Goal: Check status

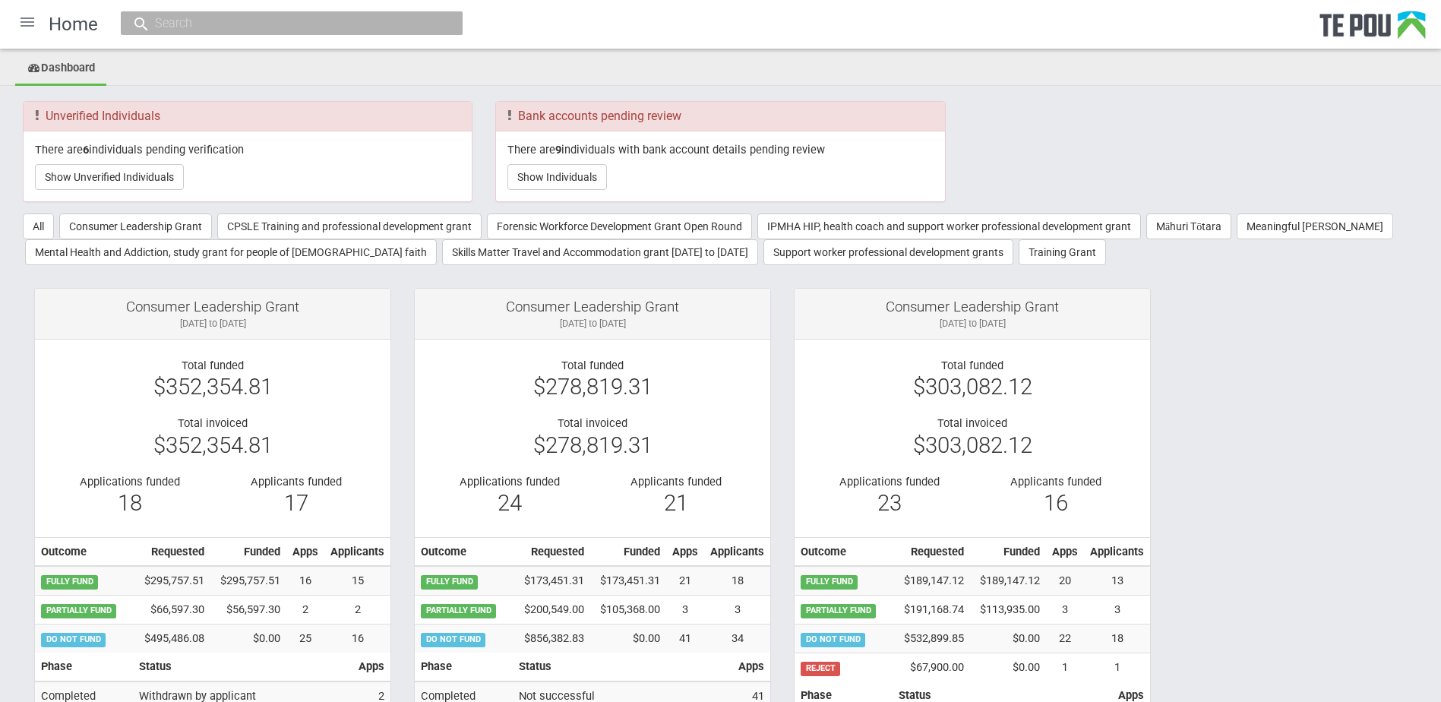
click at [372, 30] on input "text" at bounding box center [283, 23] width 267 height 16
paste input "14148"
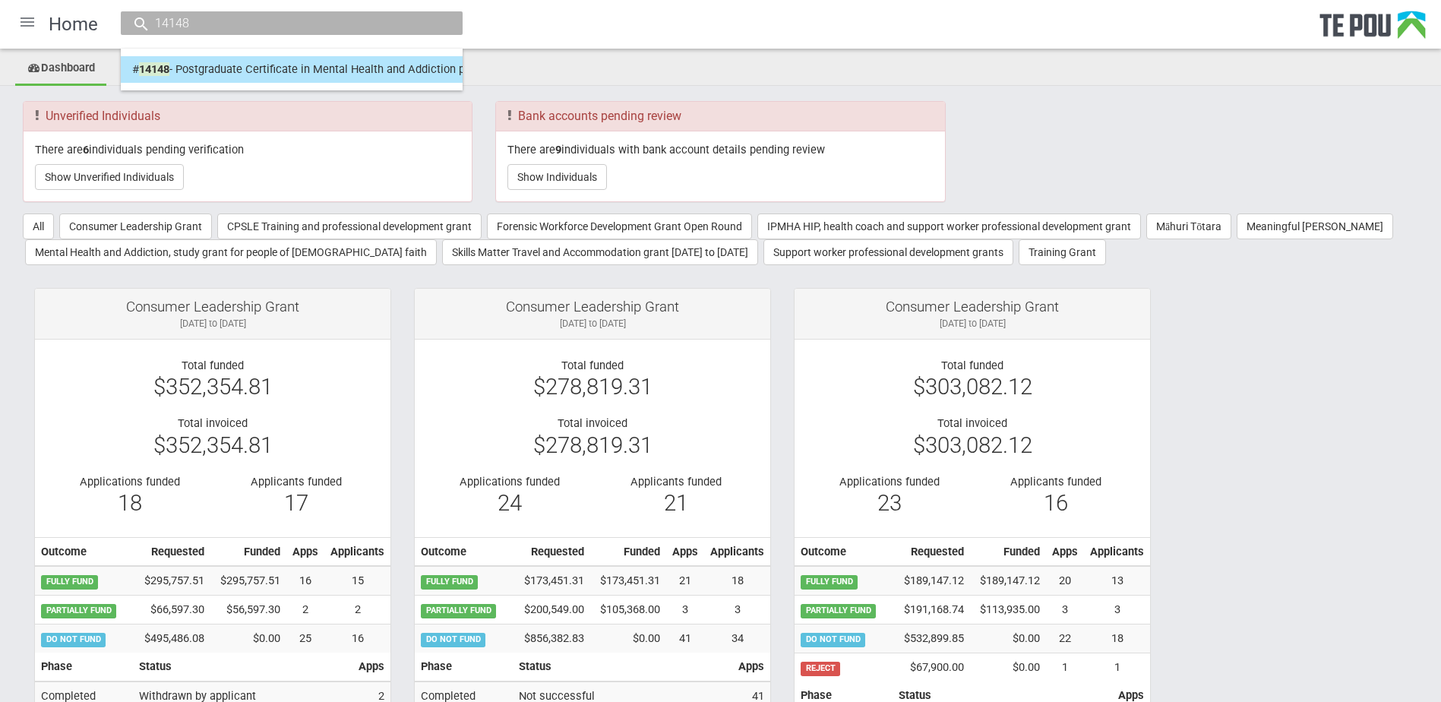
type input "14148"
click at [255, 77] on link "# 14148 - Postgraduate Certificate in Mental Health and Addiction programme [PE…" at bounding box center [291, 70] width 319 height 24
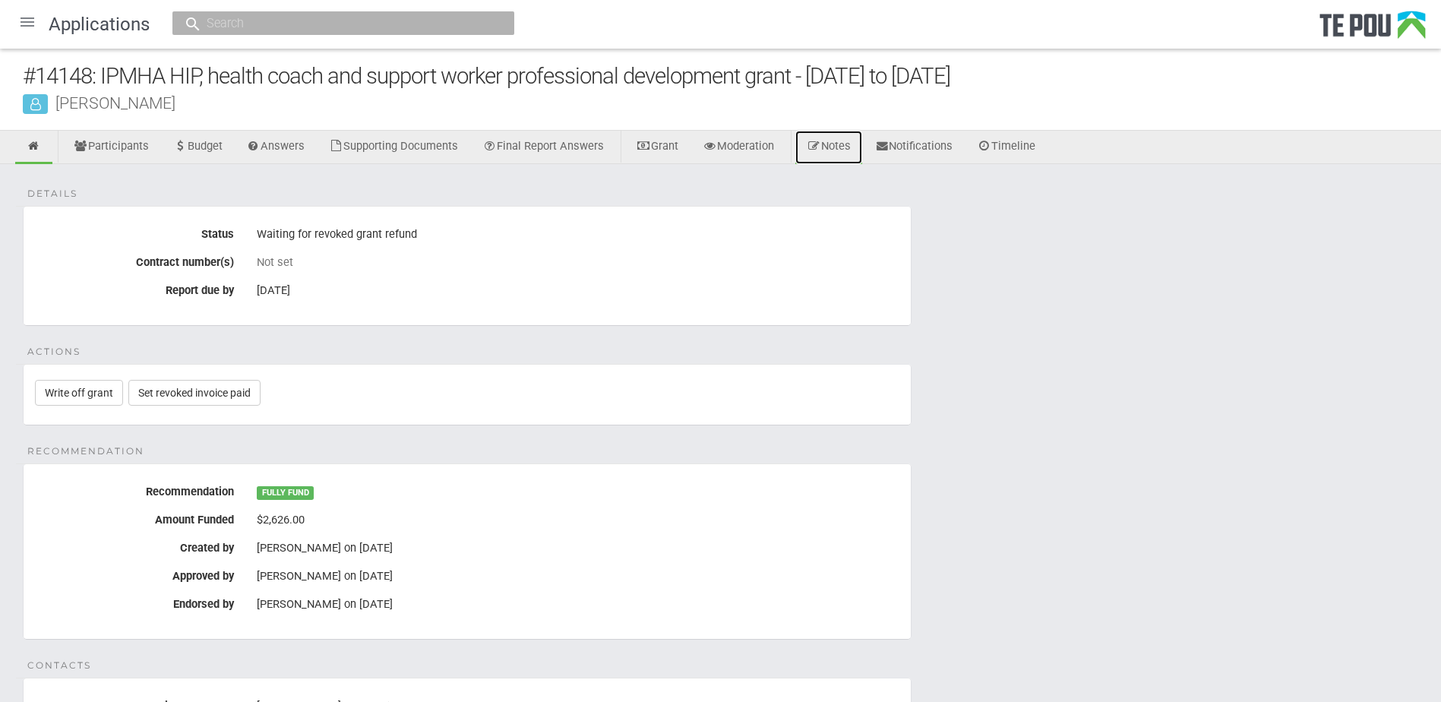
click at [849, 144] on link "Notes" at bounding box center [828, 147] width 67 height 33
